Goal: Navigation & Orientation: Find specific page/section

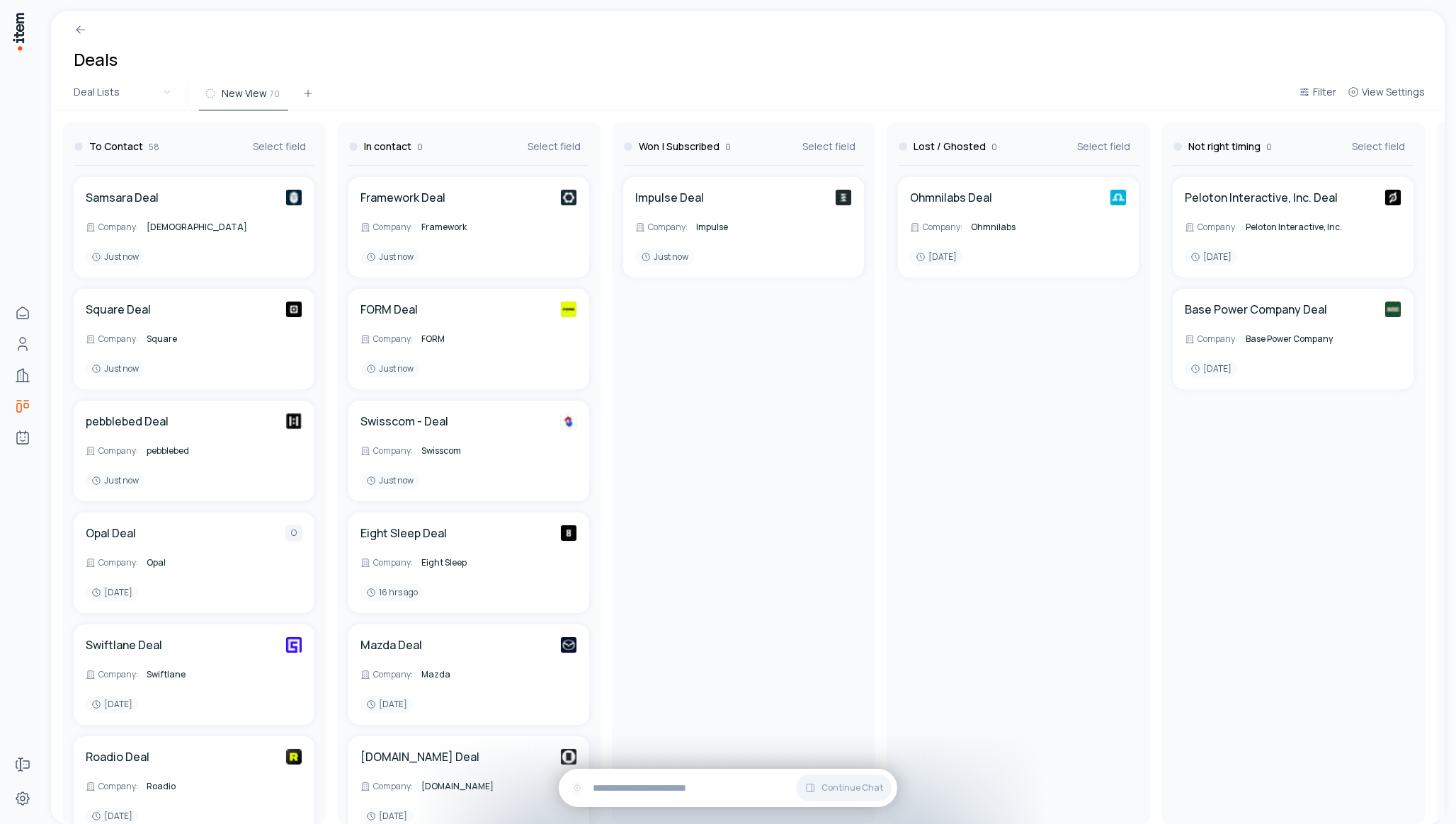
scroll to position [5841, 0]
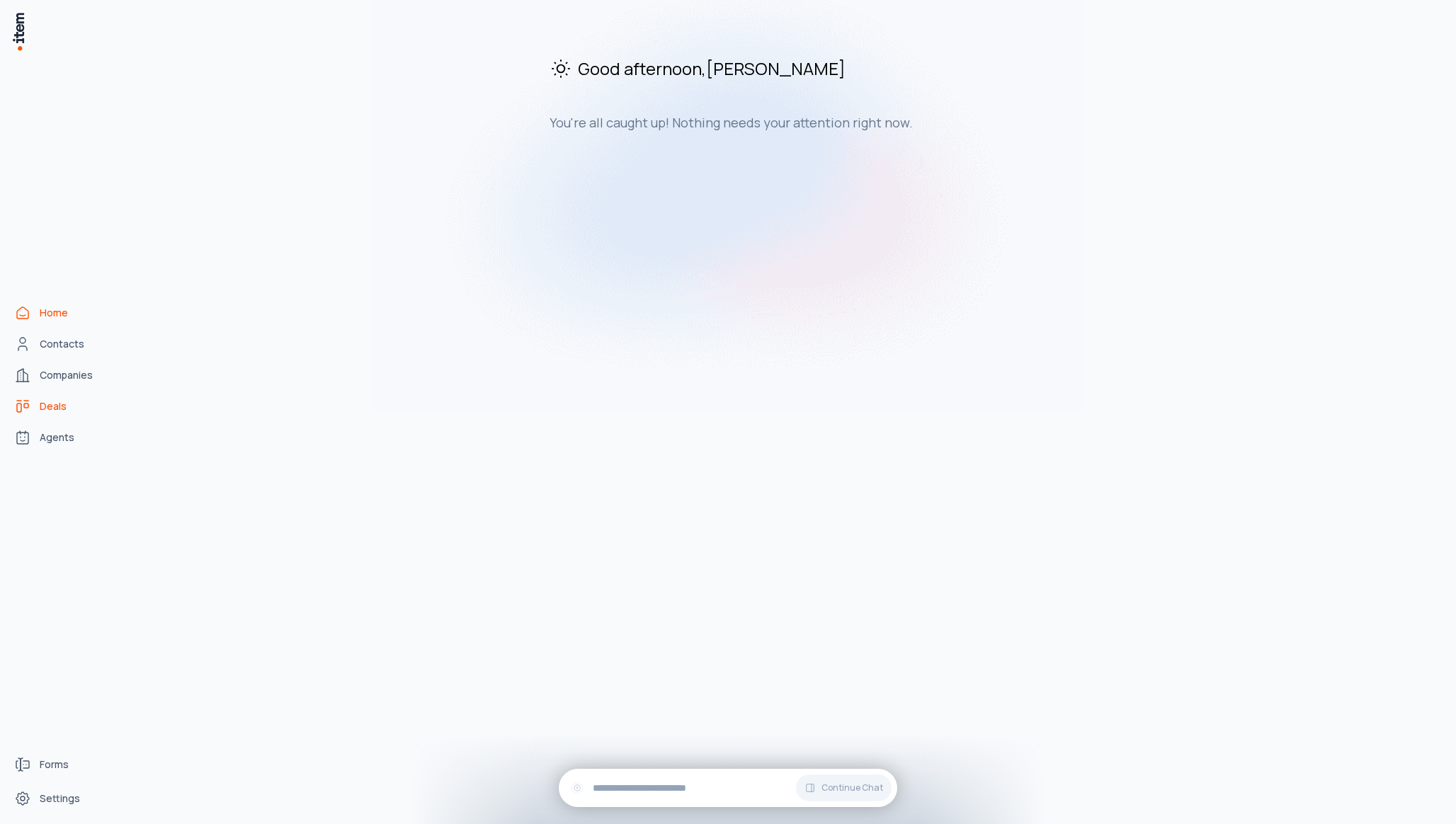
click at [57, 409] on span "Deals" at bounding box center [53, 406] width 27 height 14
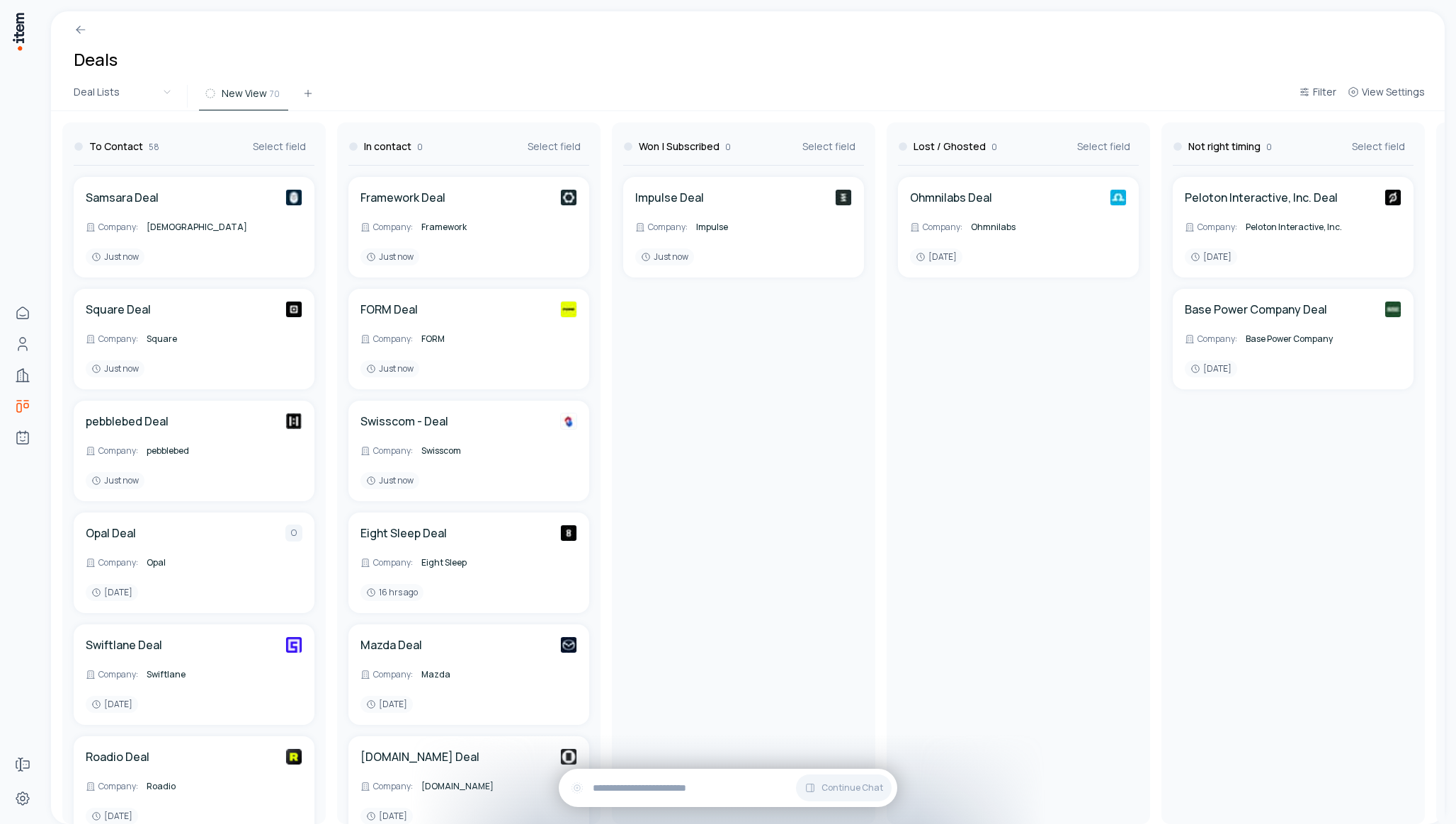
scroll to position [5841, 0]
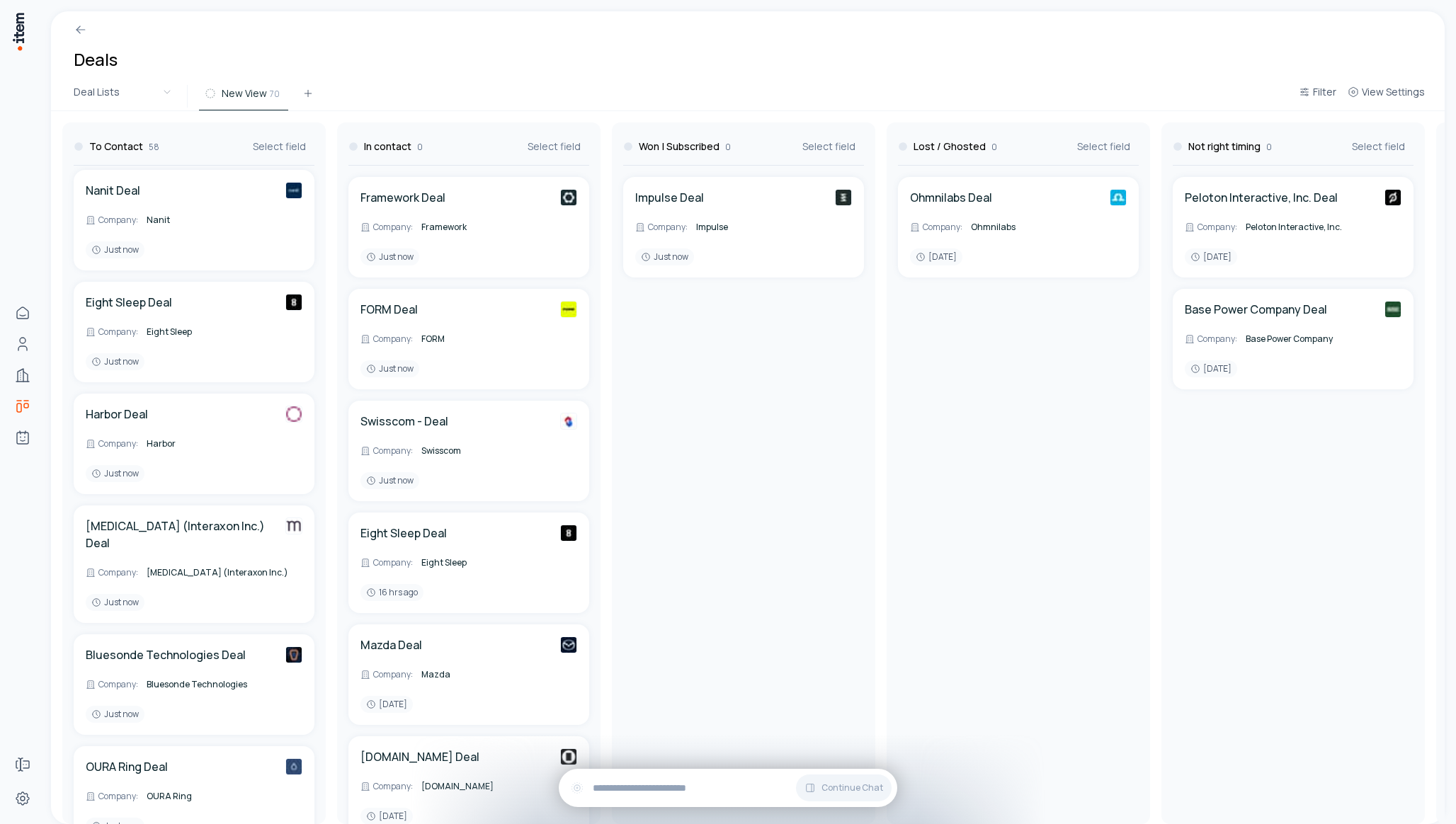
click at [404, 61] on div "Deals" at bounding box center [748, 47] width 1393 height 71
